Goal: Task Accomplishment & Management: Manage account settings

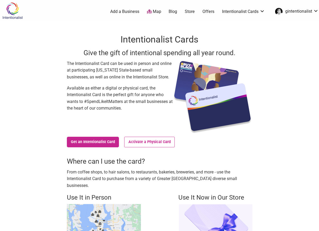
click at [242, 10] on link "Intentionalist Cards" at bounding box center [243, 12] width 43 height 6
click at [236, 44] on link "My Cards" at bounding box center [243, 45] width 34 height 6
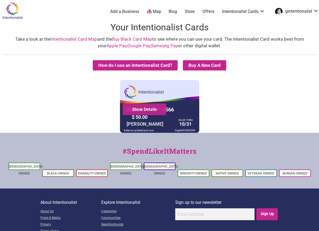
click at [143, 106] on div "Show Details" at bounding box center [145, 110] width 44 height 12
click at [143, 111] on link "Show Details" at bounding box center [145, 109] width 36 height 5
